Goal: Check status: Check status

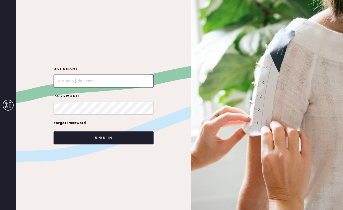
click at [91, 81] on input "loginName" at bounding box center [103, 81] width 100 height 13
type input "[PERSON_NAME][EMAIL_ADDRESS][PERSON_NAME][DOMAIN_NAME]"
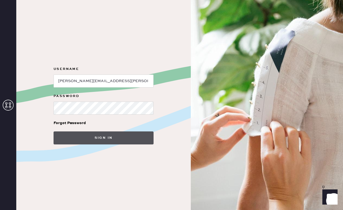
click at [100, 139] on button "Sign in" at bounding box center [103, 138] width 100 height 13
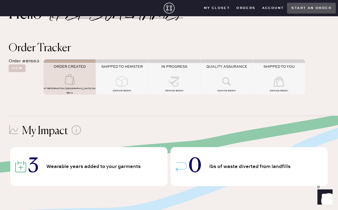
scroll to position [24, 0]
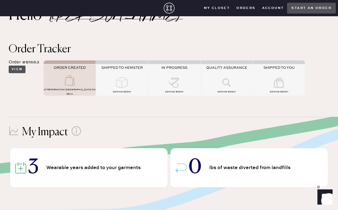
click at [20, 69] on button "View" at bounding box center [17, 70] width 17 height 8
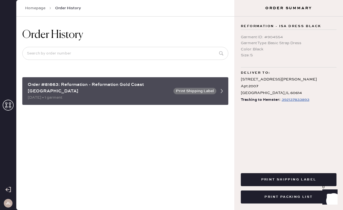
click at [98, 95] on div "[DATE] • 1 garment" at bounding box center [99, 98] width 142 height 6
click at [223, 87] on icon at bounding box center [221, 91] width 11 height 11
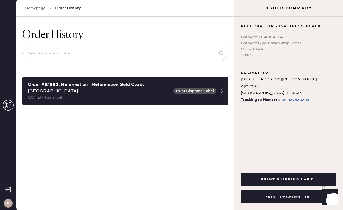
click at [39, 8] on link "Homepage" at bounding box center [35, 7] width 20 height 5
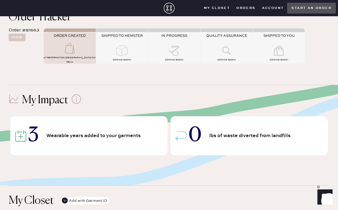
scroll to position [50, 0]
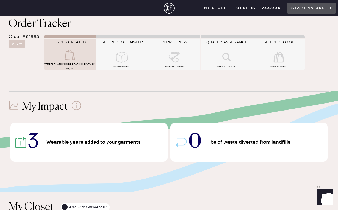
click at [162, 79] on div "Order Tracker Order #81663 View ORDER CREATED AT Reformation [GEOGRAPHIC_DATA] …" at bounding box center [169, 46] width 338 height 73
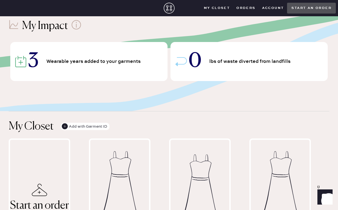
scroll to position [0, 0]
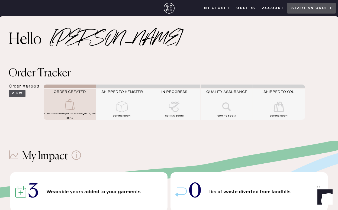
click at [14, 95] on button "View" at bounding box center [17, 94] width 17 height 8
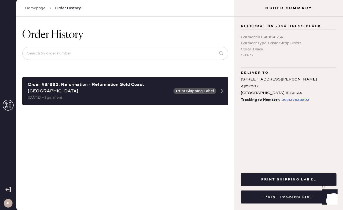
click at [29, 10] on link "Homepage" at bounding box center [35, 7] width 20 height 5
